Goal: Find specific page/section: Find specific page/section

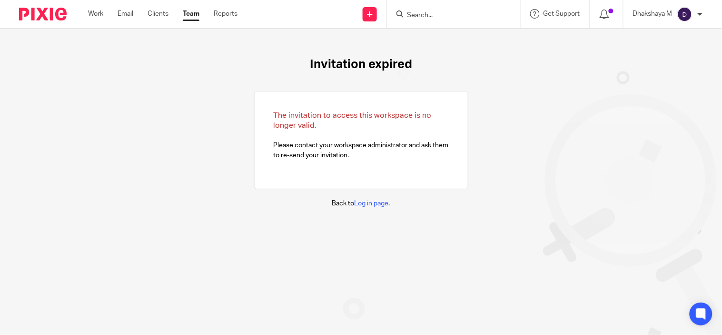
click at [416, 18] on input "Search" at bounding box center [449, 15] width 86 height 9
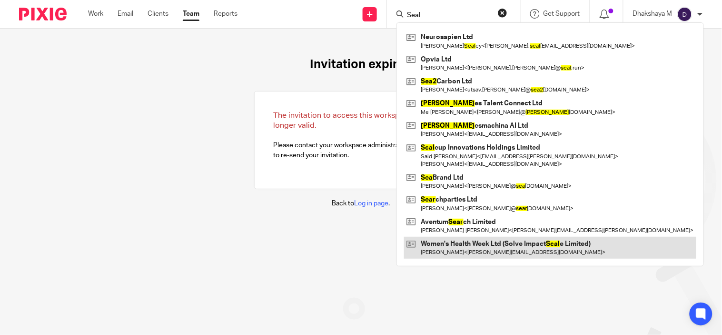
type input "Seal"
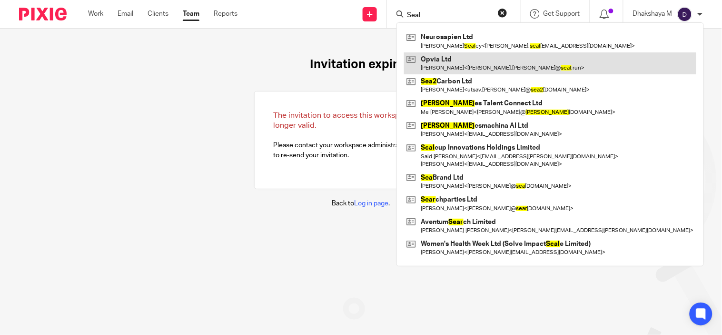
click at [447, 65] on link at bounding box center [550, 63] width 292 height 22
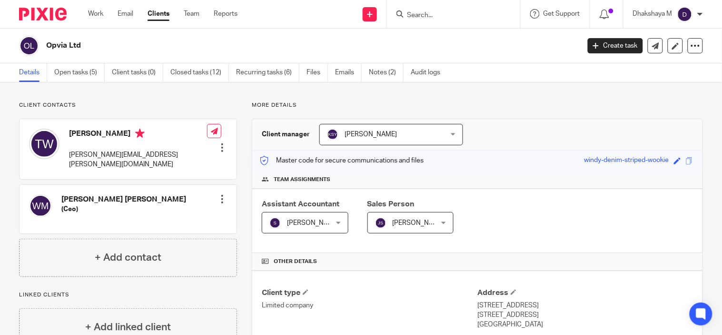
click at [450, 15] on input "Search" at bounding box center [449, 15] width 86 height 9
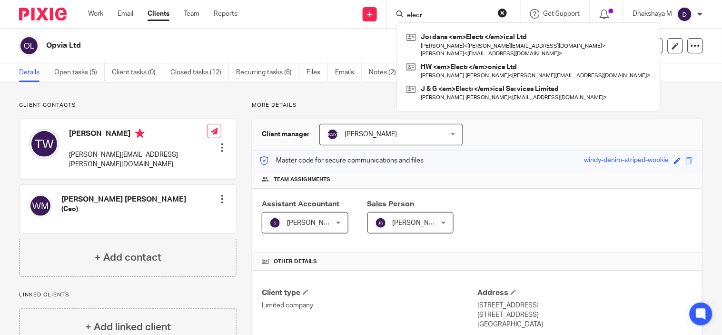
type input "elecr"
click button "submit" at bounding box center [0, 0] width 0 height 0
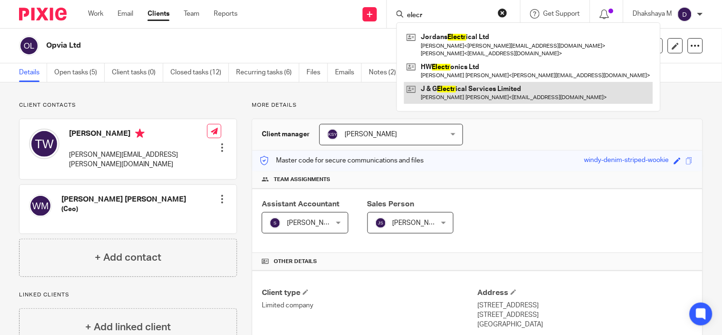
click at [450, 83] on link at bounding box center [528, 93] width 249 height 22
